Goal: Transaction & Acquisition: Purchase product/service

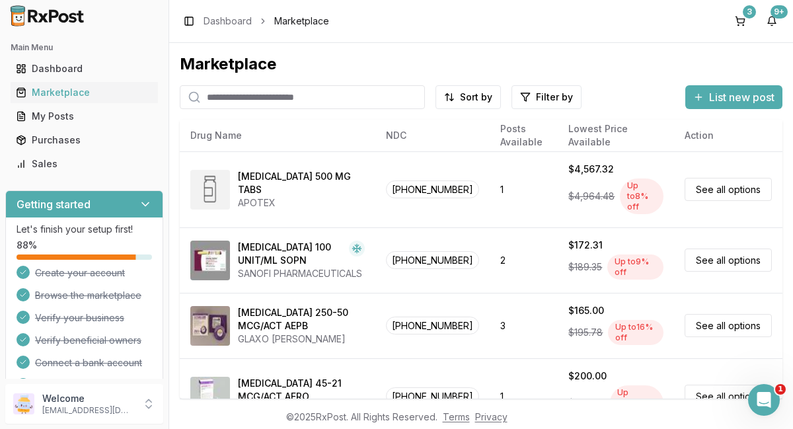
click at [350, 102] on input "search" at bounding box center [302, 97] width 245 height 24
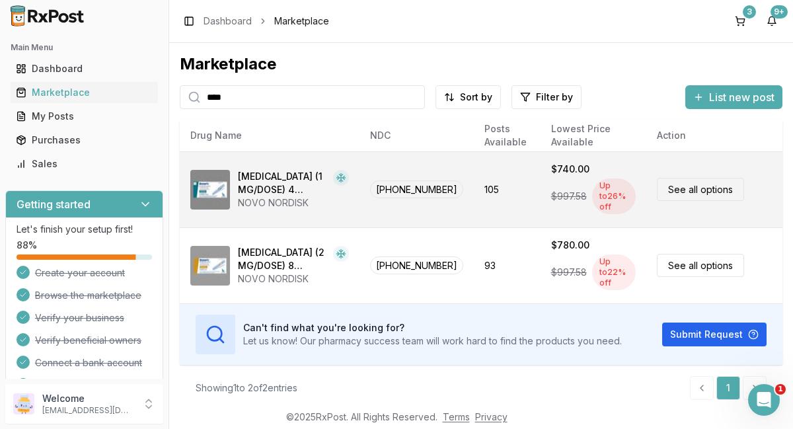
type input "****"
click at [702, 183] on link "See all options" at bounding box center [700, 189] width 87 height 23
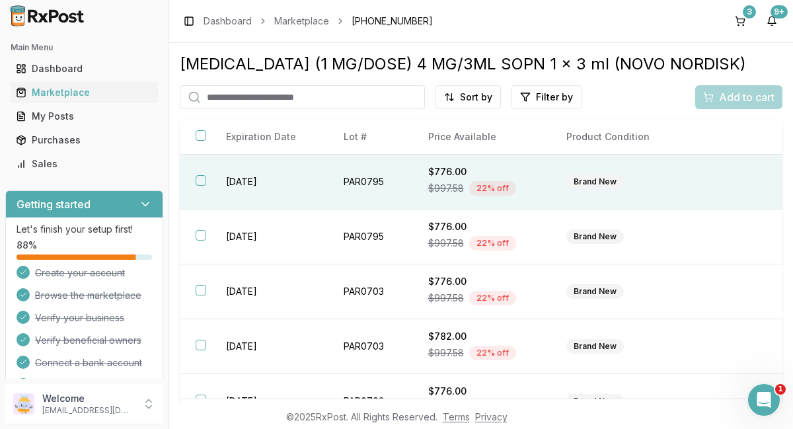
click at [356, 182] on td "PAR0795" at bounding box center [370, 182] width 84 height 55
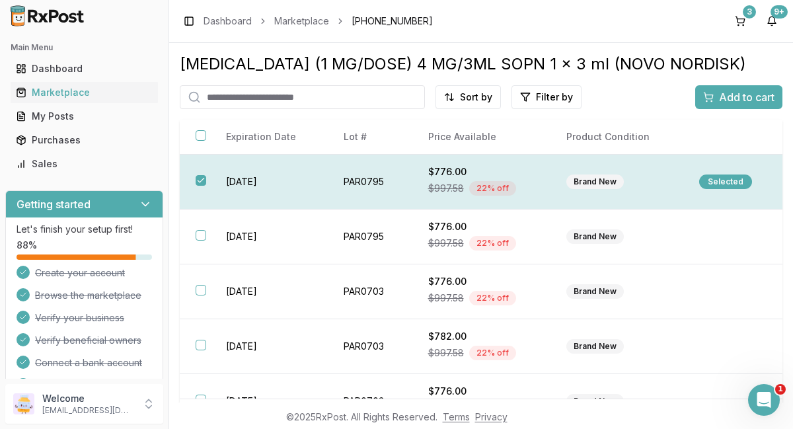
click at [202, 179] on button "button" at bounding box center [201, 180] width 11 height 11
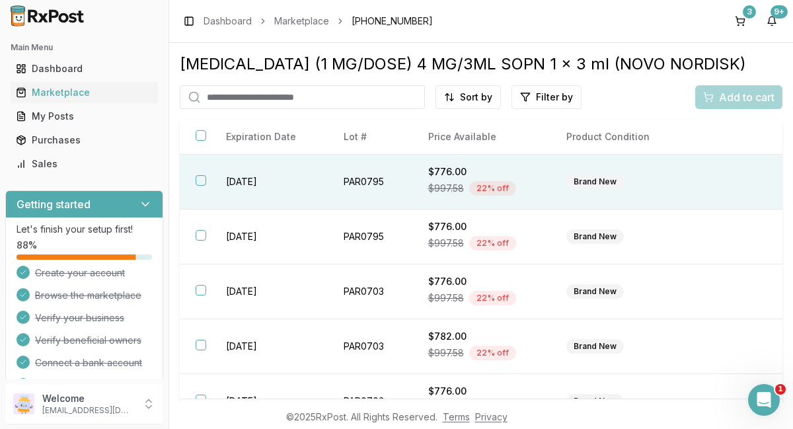
type button "on"
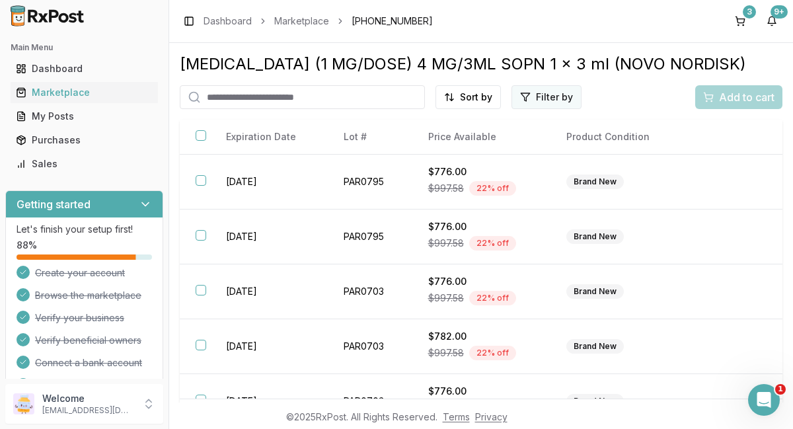
click at [553, 102] on html "Main Menu Dashboard Marketplace My Posts Purchases Sales Getting started Let's …" at bounding box center [396, 214] width 793 height 429
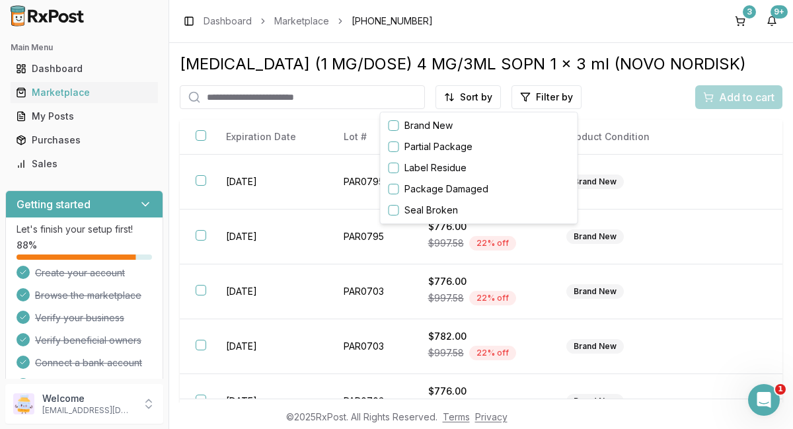
click at [607, 93] on html "Main Menu Dashboard Marketplace My Posts Purchases Sales Getting started Let's …" at bounding box center [396, 214] width 793 height 429
click at [698, 60] on html "Main Menu Dashboard Marketplace My Posts Purchases Sales Getting started Let's …" at bounding box center [396, 214] width 793 height 429
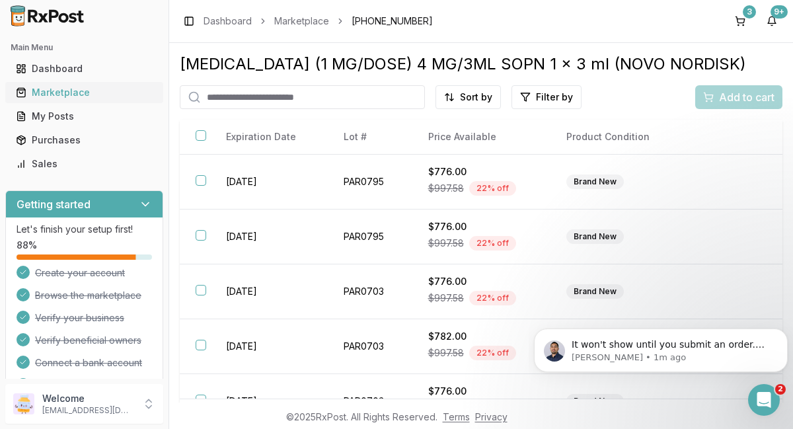
click at [60, 87] on div "Marketplace" at bounding box center [84, 92] width 137 height 13
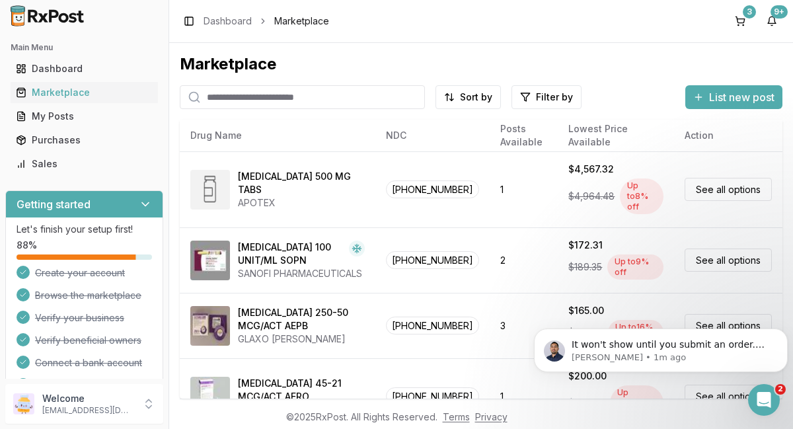
click at [352, 97] on input "search" at bounding box center [302, 97] width 245 height 24
type input "*****"
